Goal: Download file/media

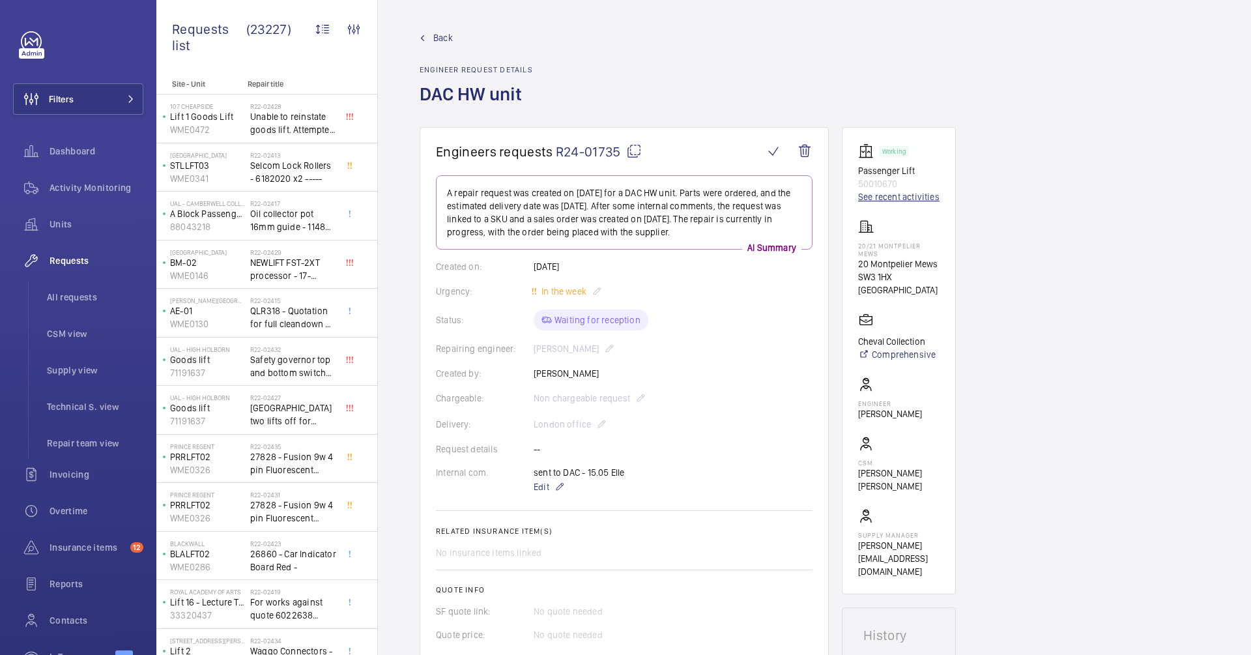
click at [888, 200] on link "See recent activities" at bounding box center [898, 196] width 81 height 13
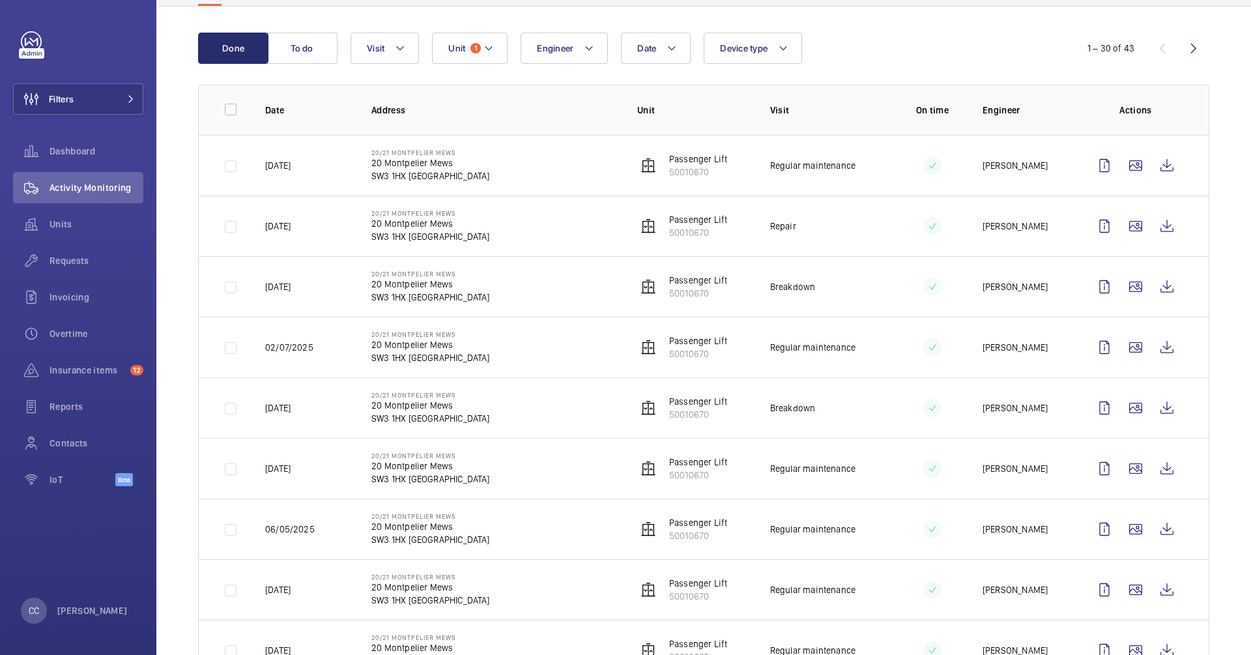
scroll to position [121, 0]
click at [1162, 222] on wm-front-icon-button at bounding box center [1166, 223] width 31 height 31
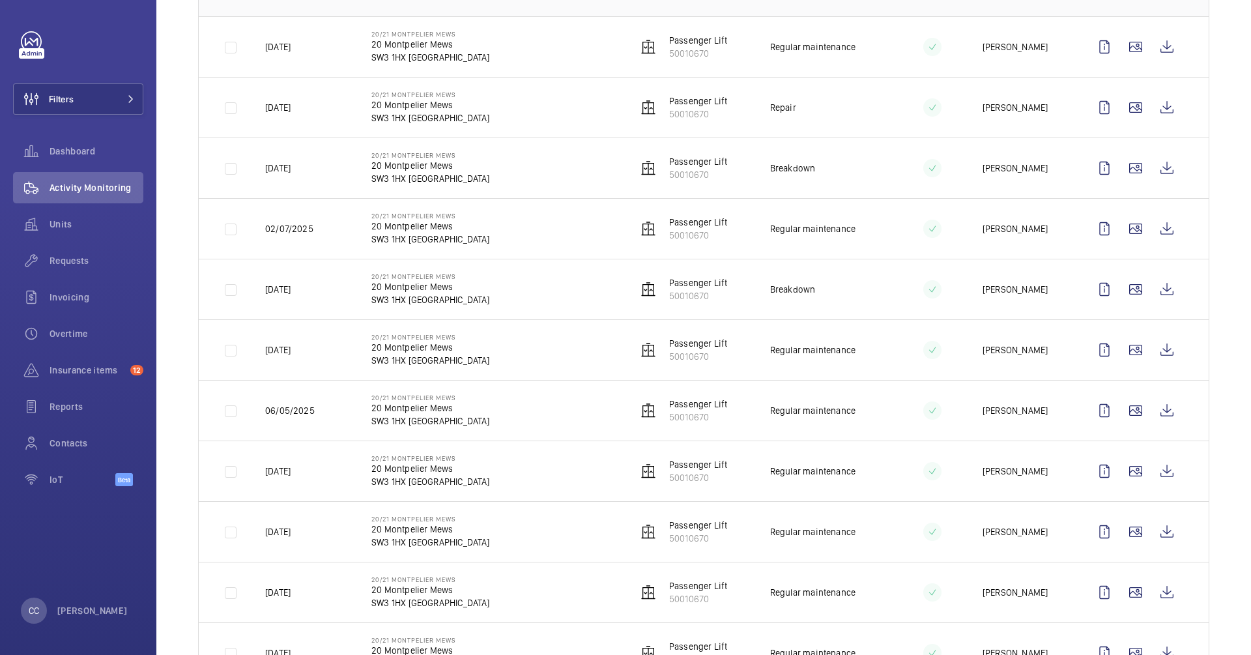
scroll to position [240, 0]
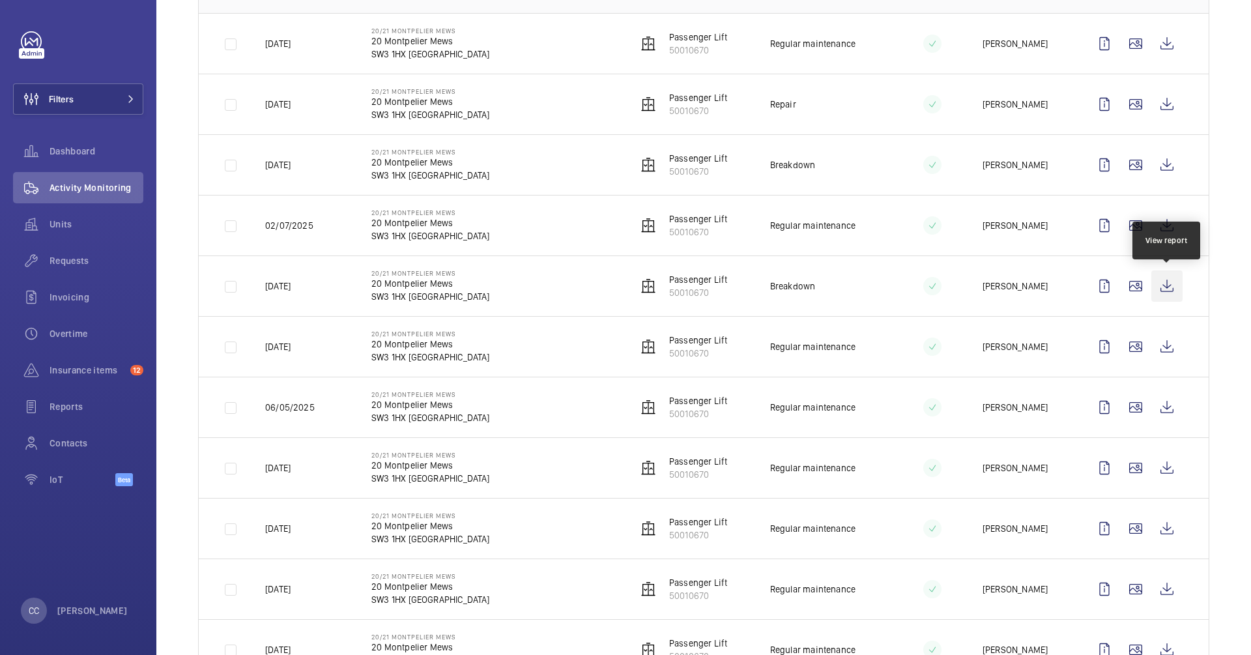
click at [1166, 287] on wm-front-icon-button at bounding box center [1166, 285] width 31 height 31
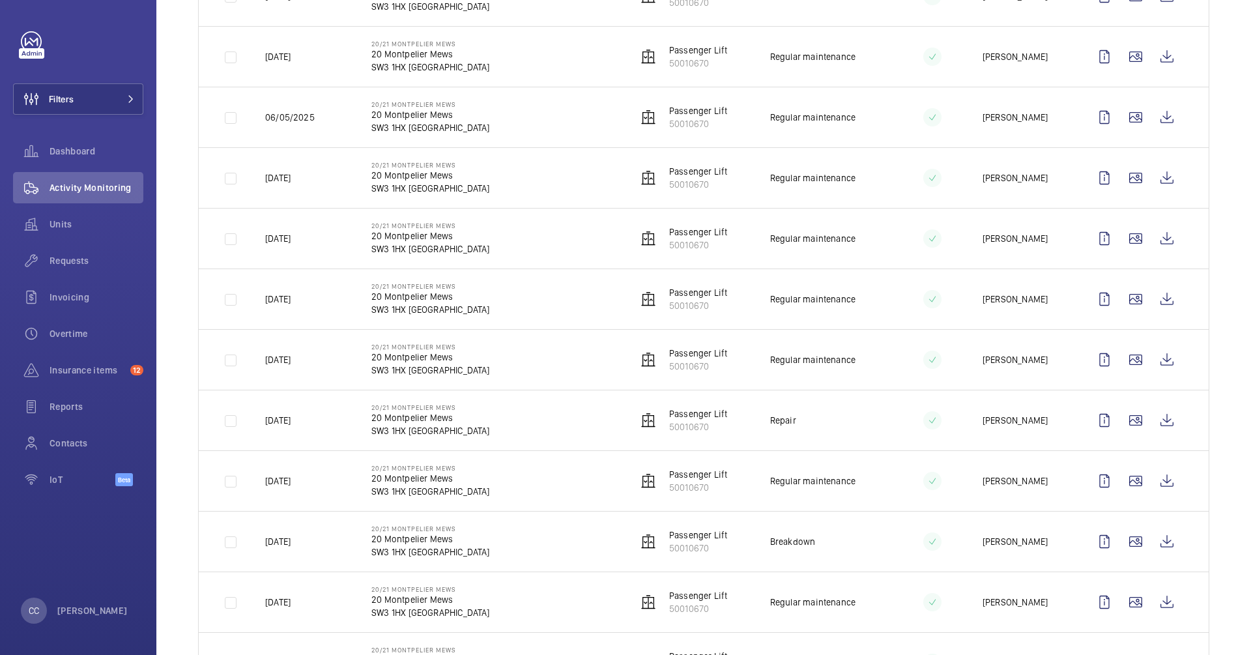
scroll to position [534, 0]
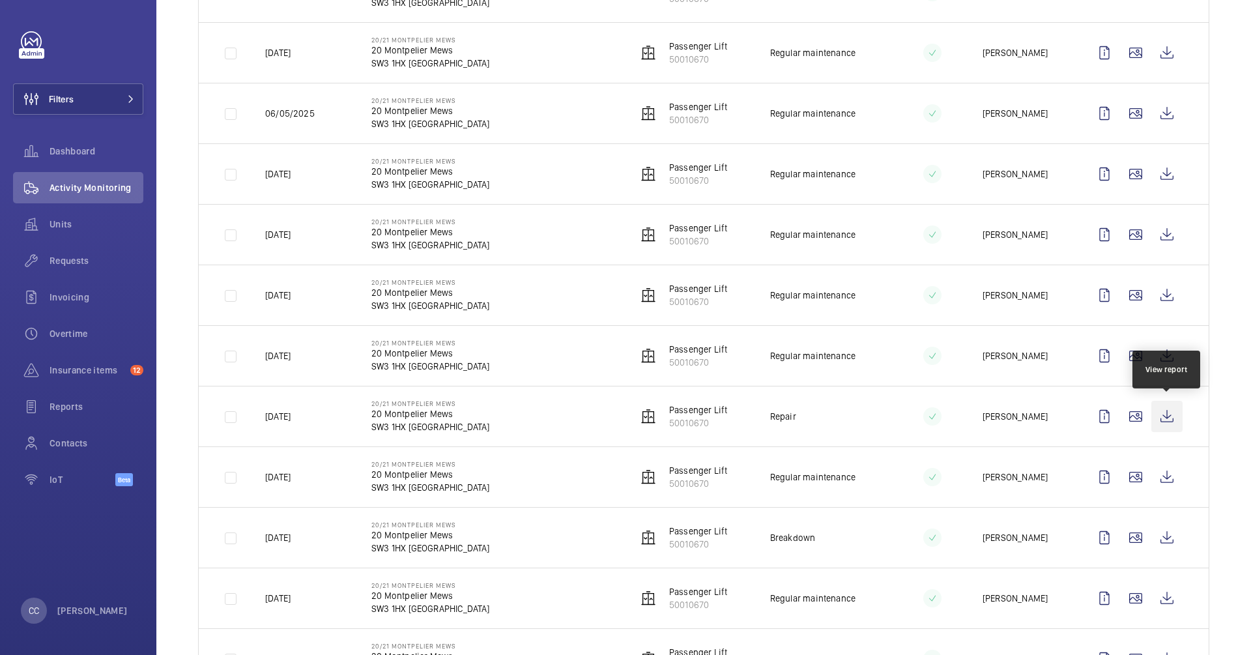
click at [1162, 416] on wm-front-icon-button at bounding box center [1166, 416] width 31 height 31
